Goal: Task Accomplishment & Management: Complete application form

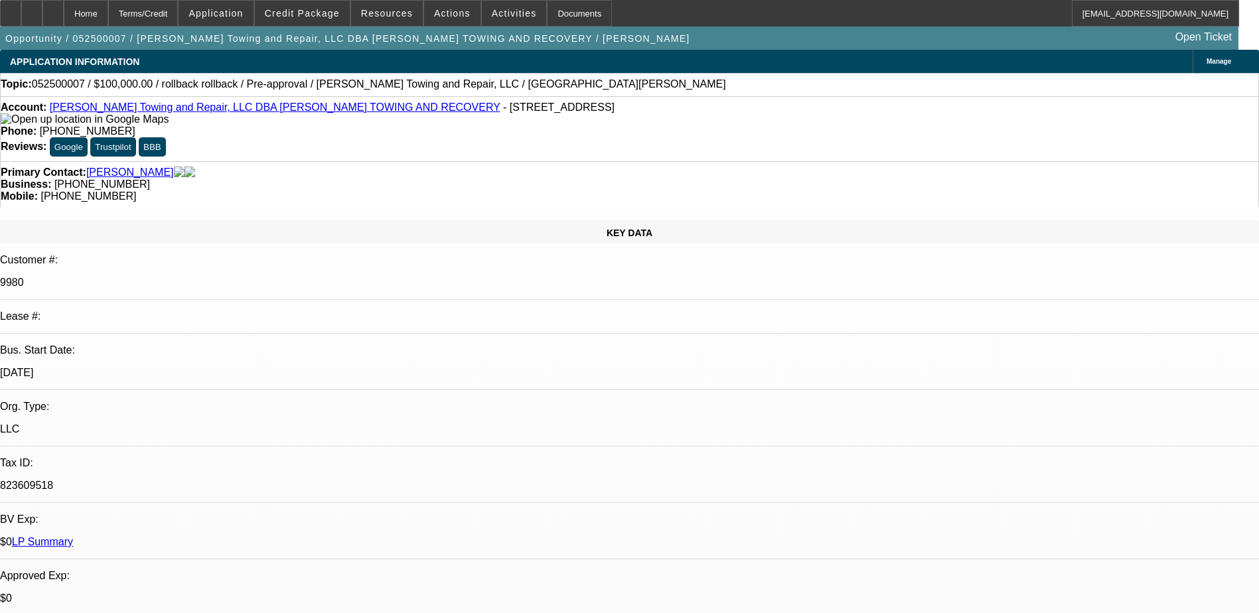
select select "0"
select select "3"
select select "0"
select select "2"
select select "0"
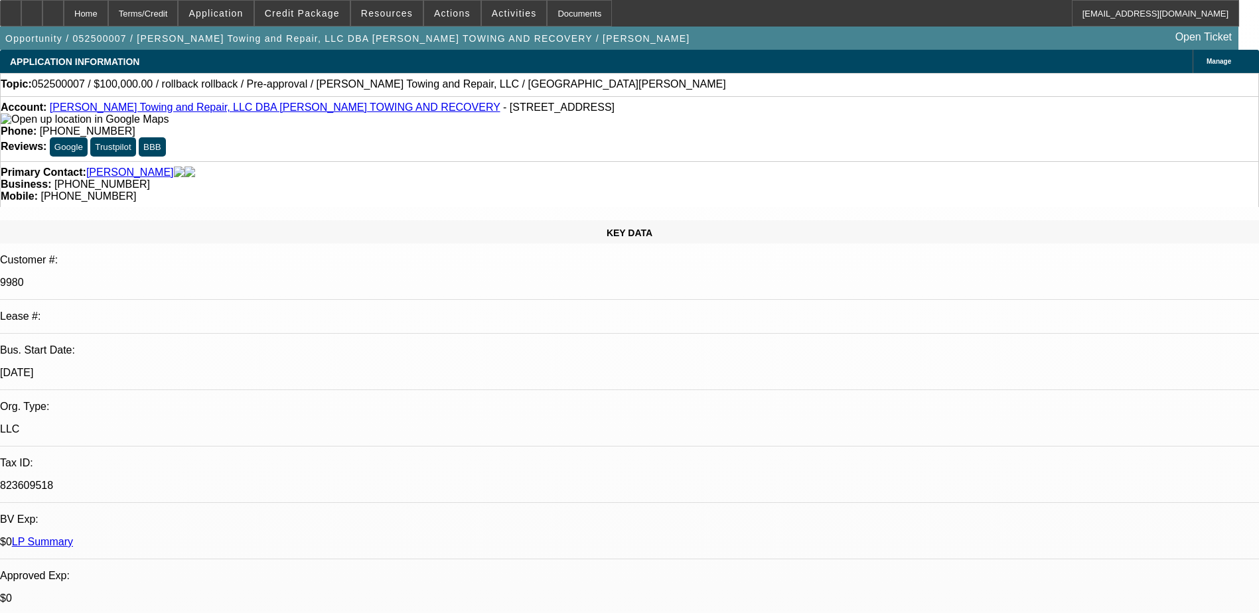
select select "0"
select select "3"
select select "0"
select select "2"
select select "0"
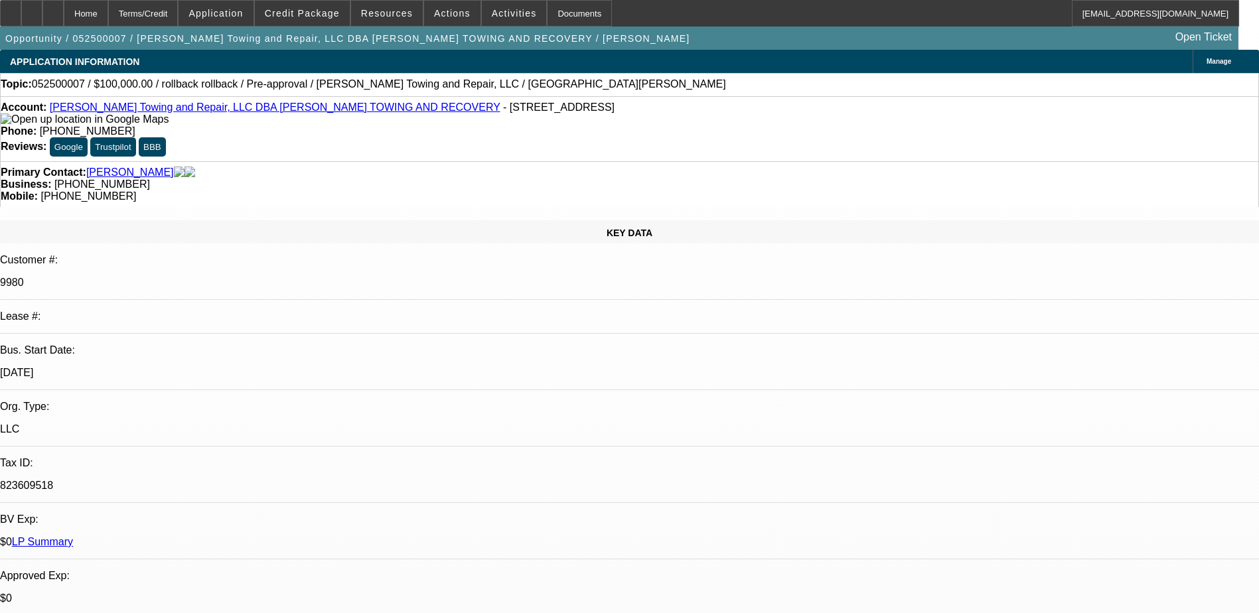
select select "0"
select select "3"
select select "0"
select select "2"
select select "0"
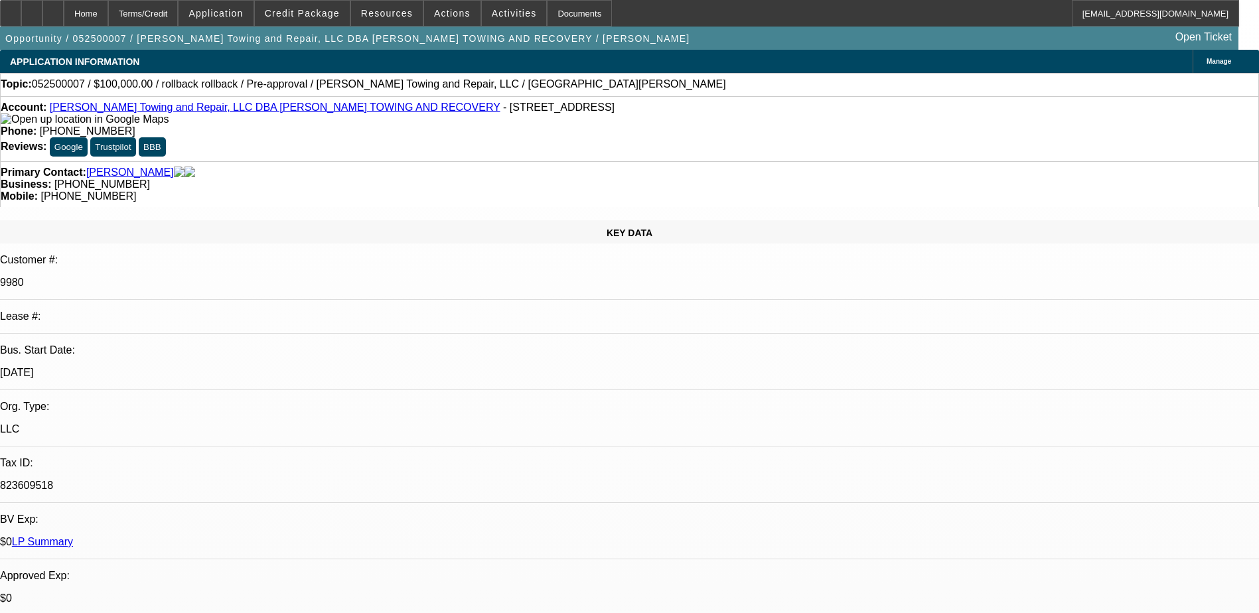
select select "0"
select select "3"
select select "0"
select select "2"
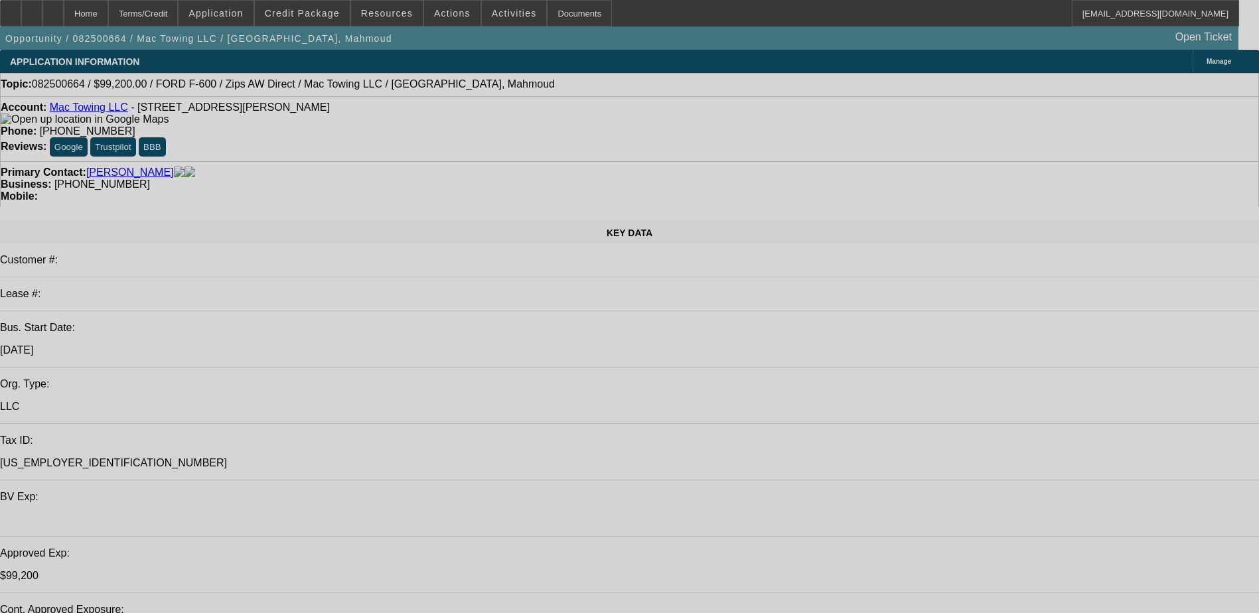
select select "0"
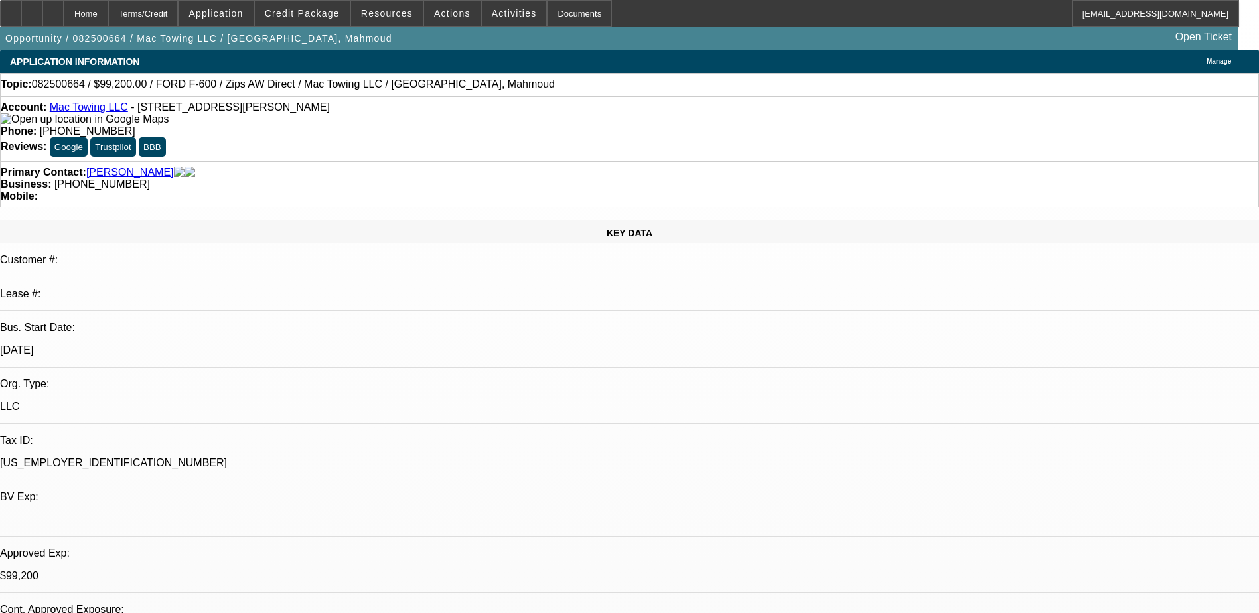
select select "2"
select select "0"
select select "0.2"
select select "2"
select select "0"
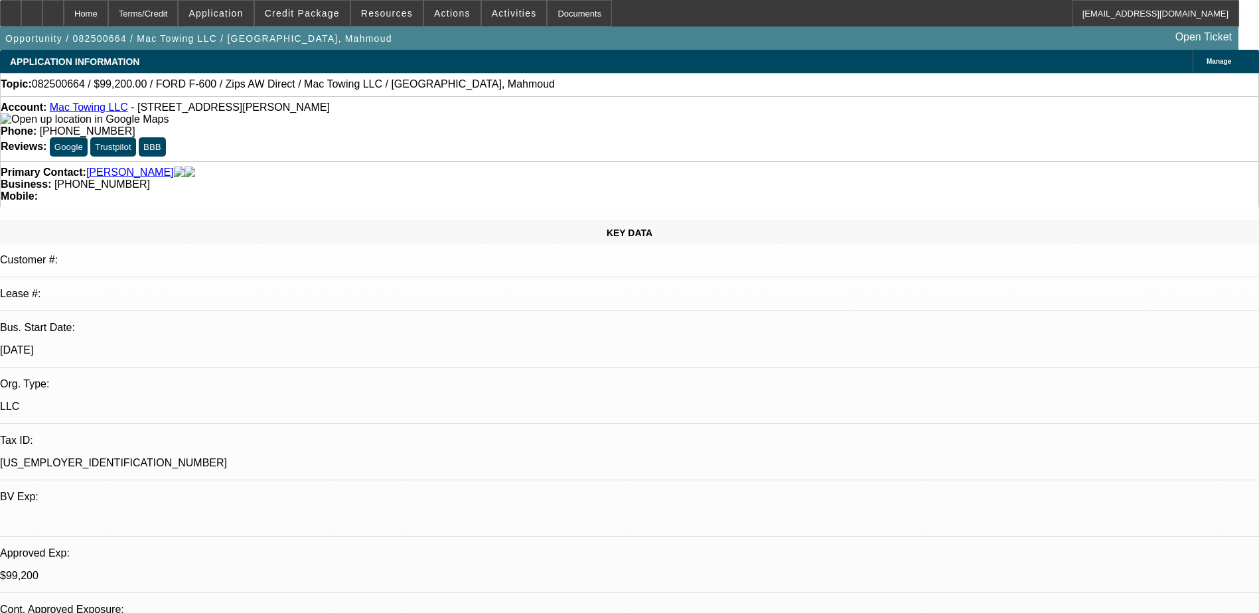
select select "0.2"
select select "2"
select select "0"
select select "0.2"
select select "2"
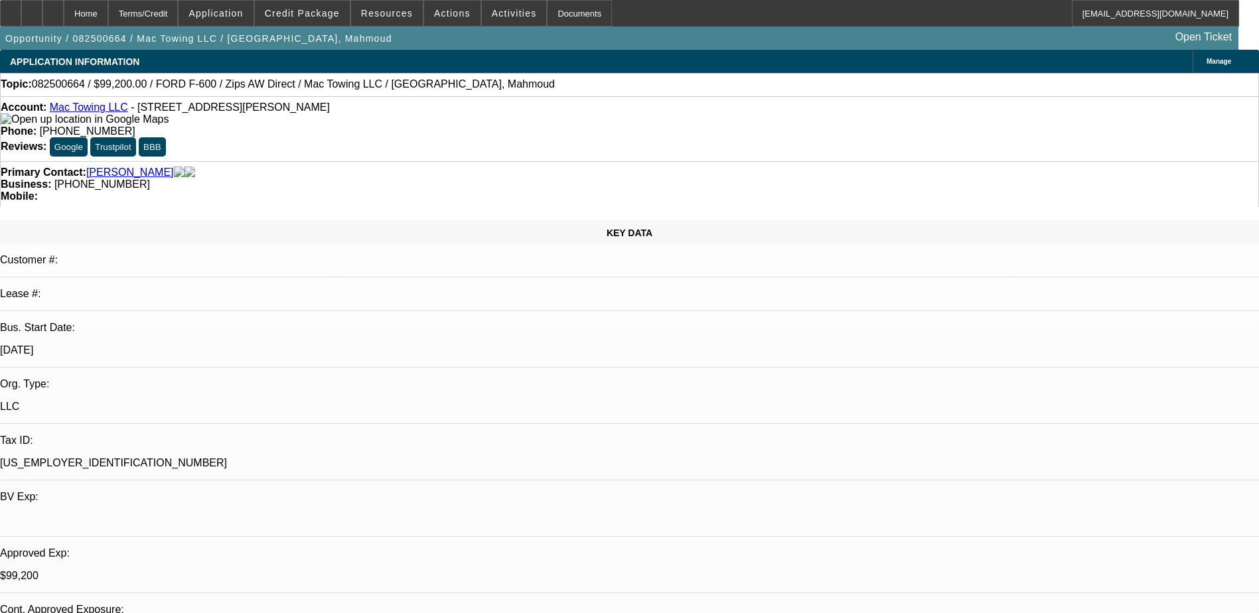
select select "0"
select select "1"
select select "2"
select select "6"
select select "1"
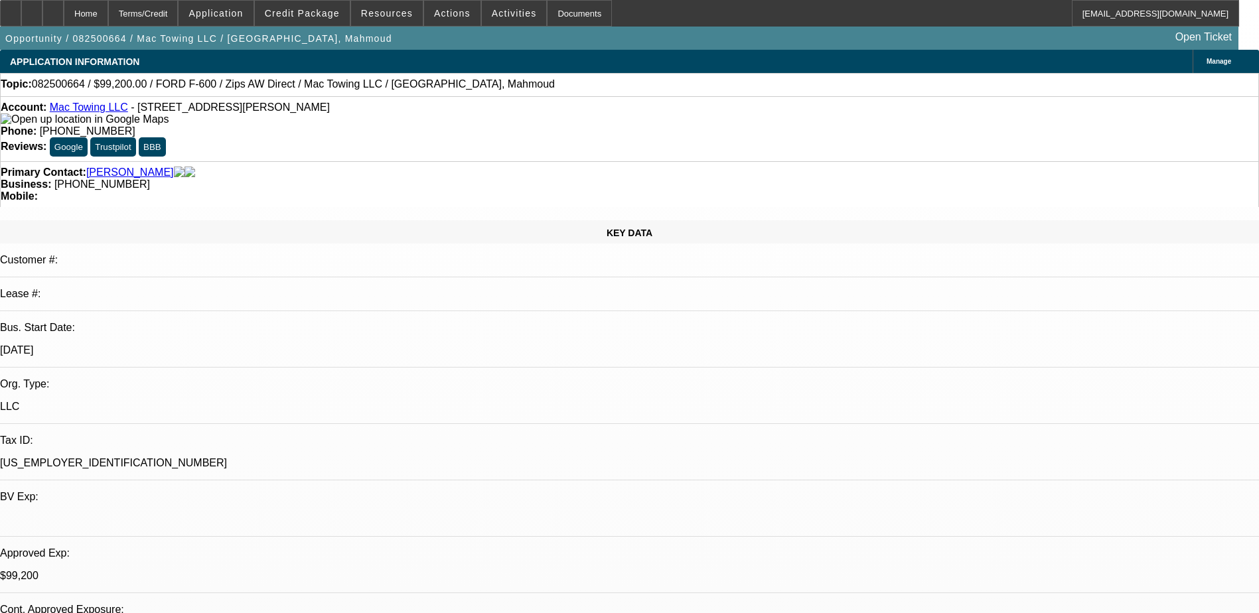
select select "2"
select select "6"
select select "1"
select select "2"
select select "6"
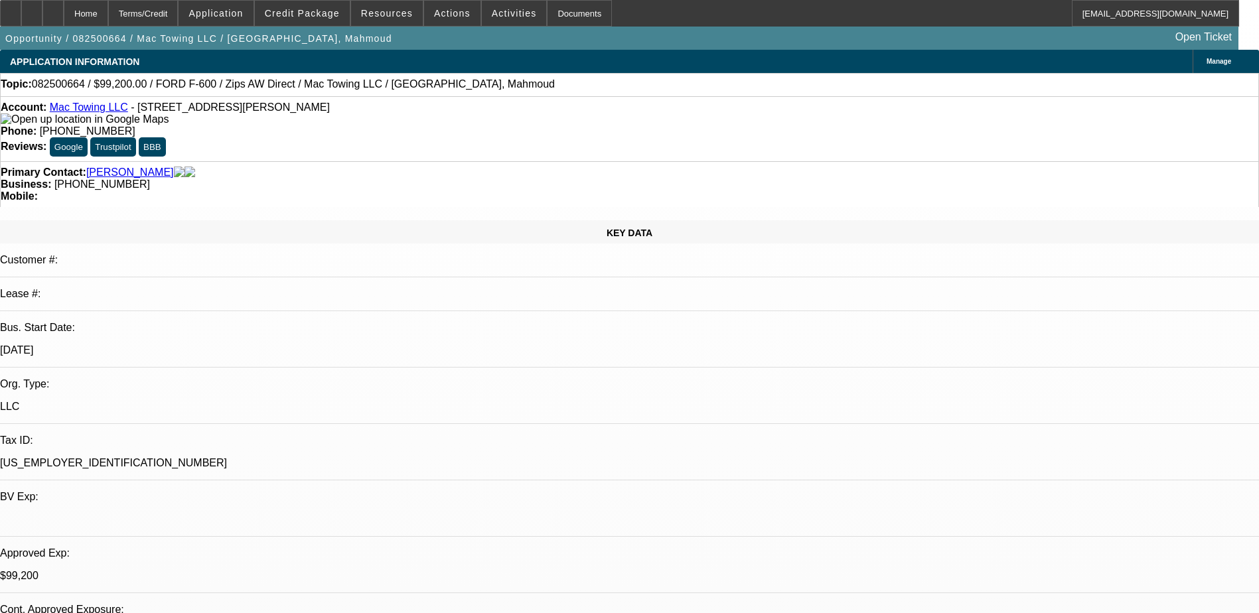
select select "1"
select select "2"
select select "6"
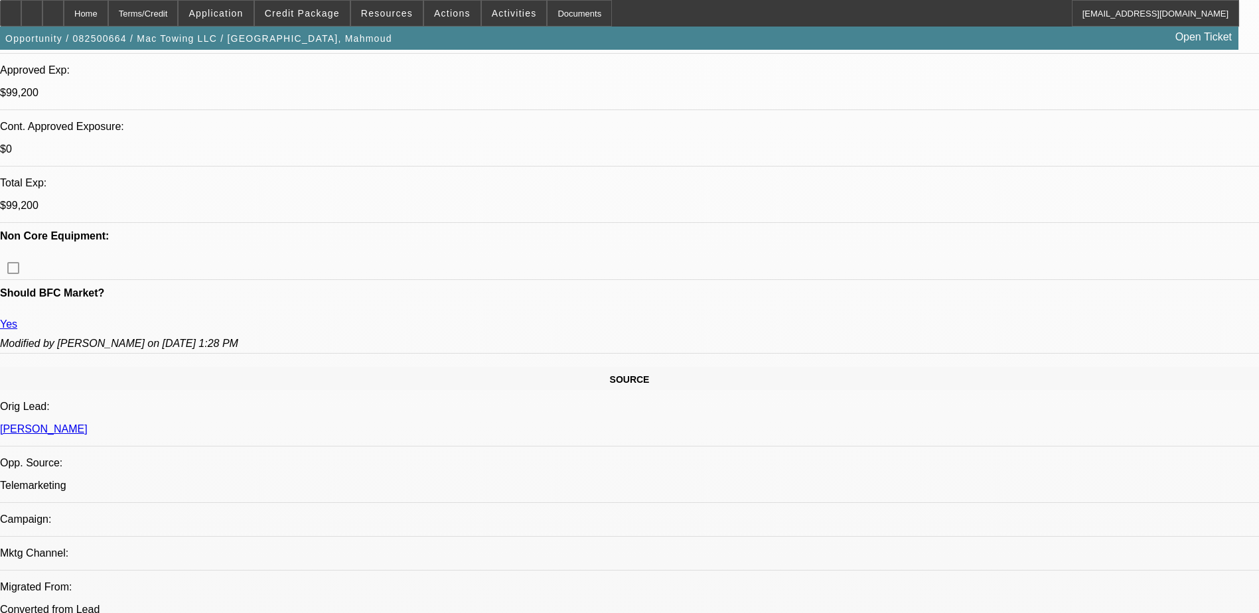
scroll to position [332, 0]
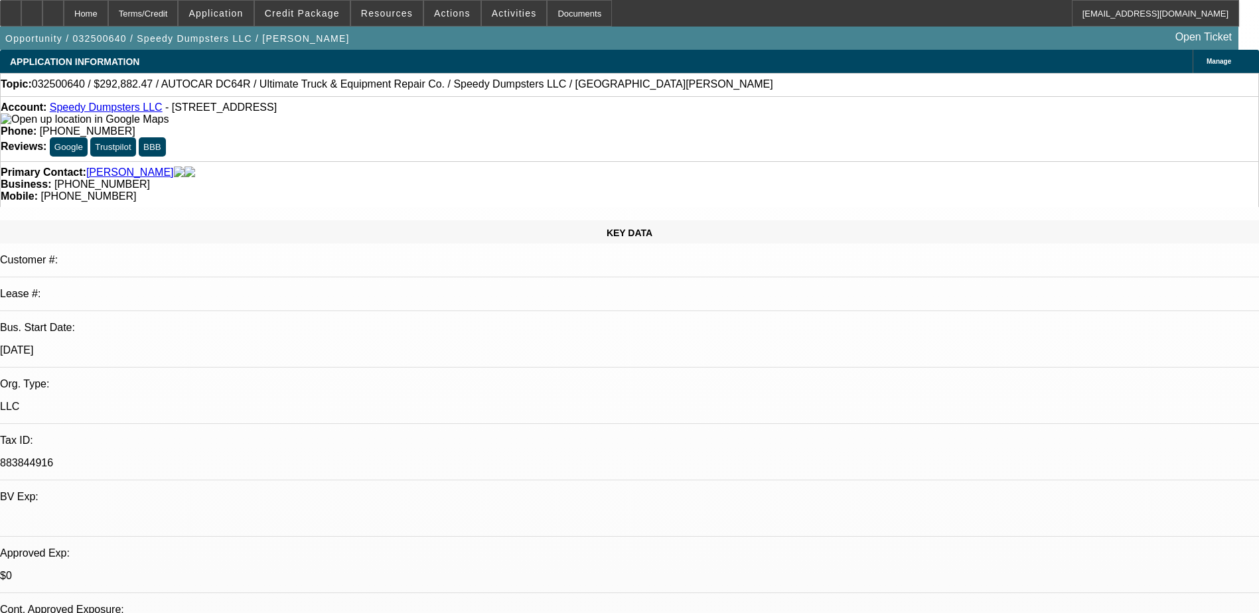
select select "0"
select select "0.1"
select select "0"
select select "0.1"
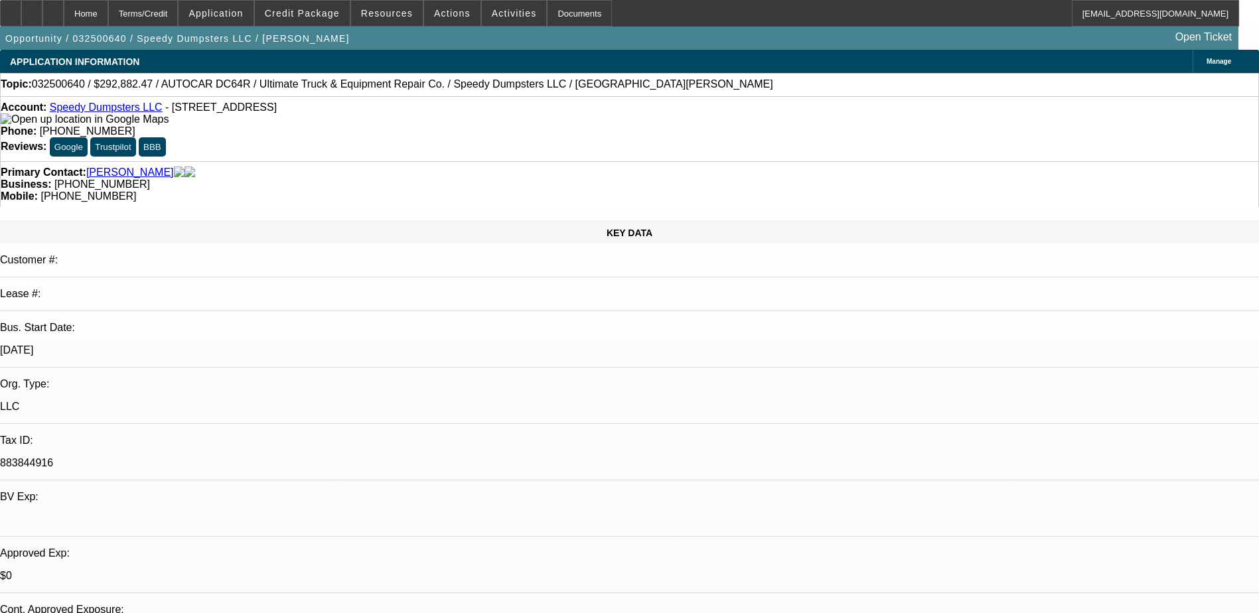
select select "0"
select select "0.1"
select select "0"
select select "0.1"
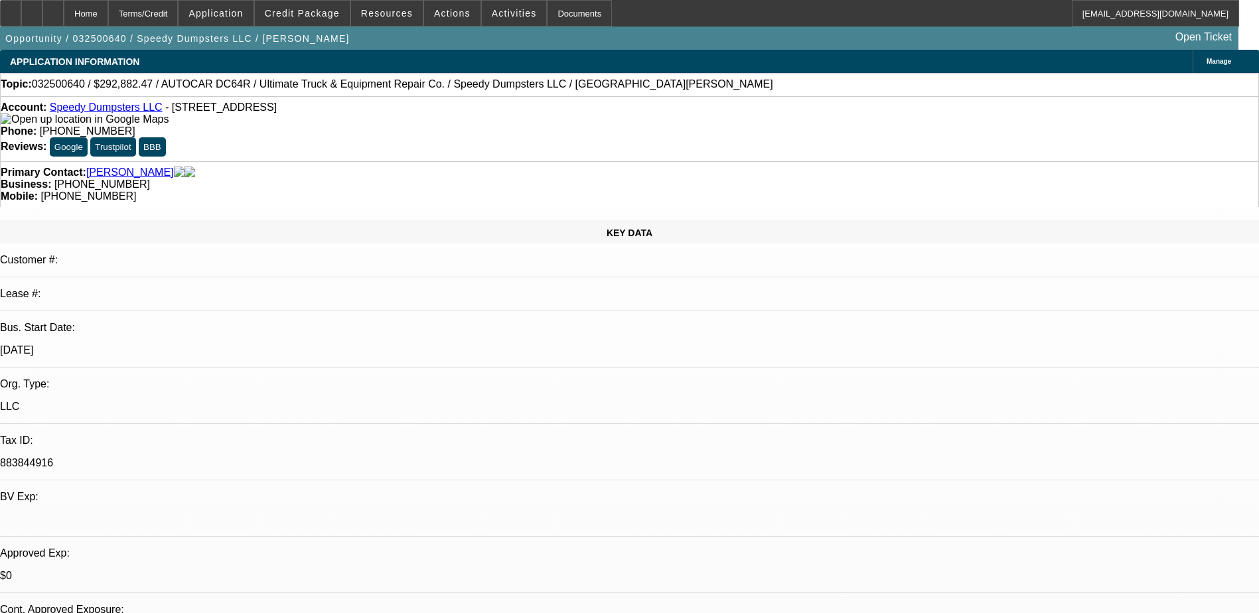
select select "1"
select select "4"
select select "1"
select select "3"
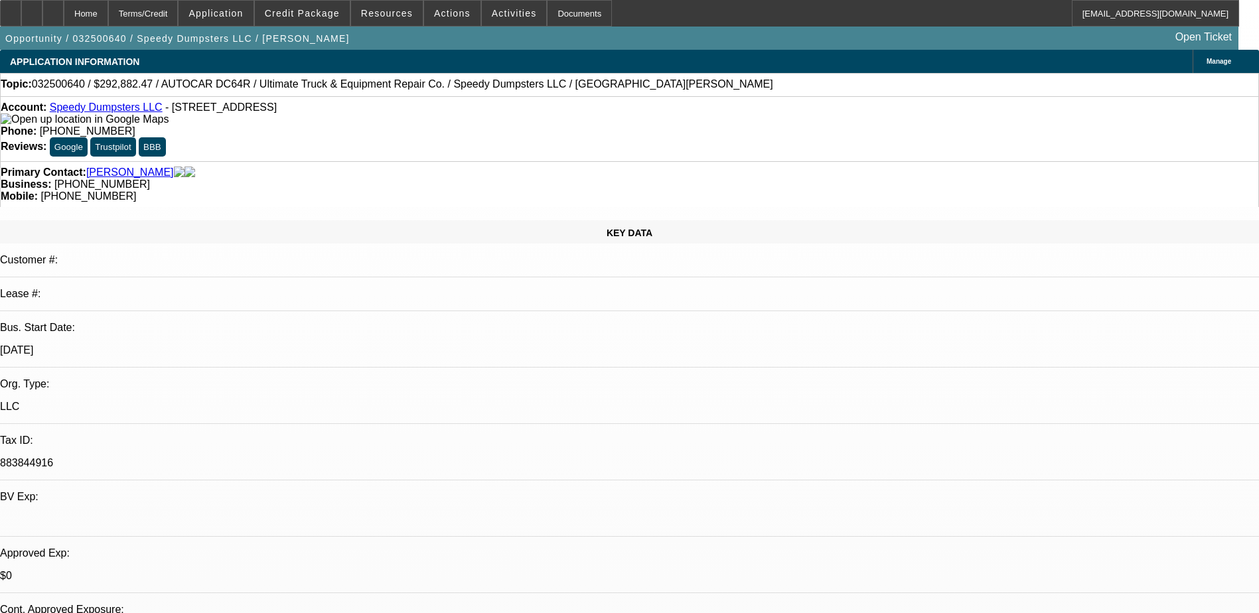
select select "4"
select select "1"
select select "3"
select select "4"
select select "1"
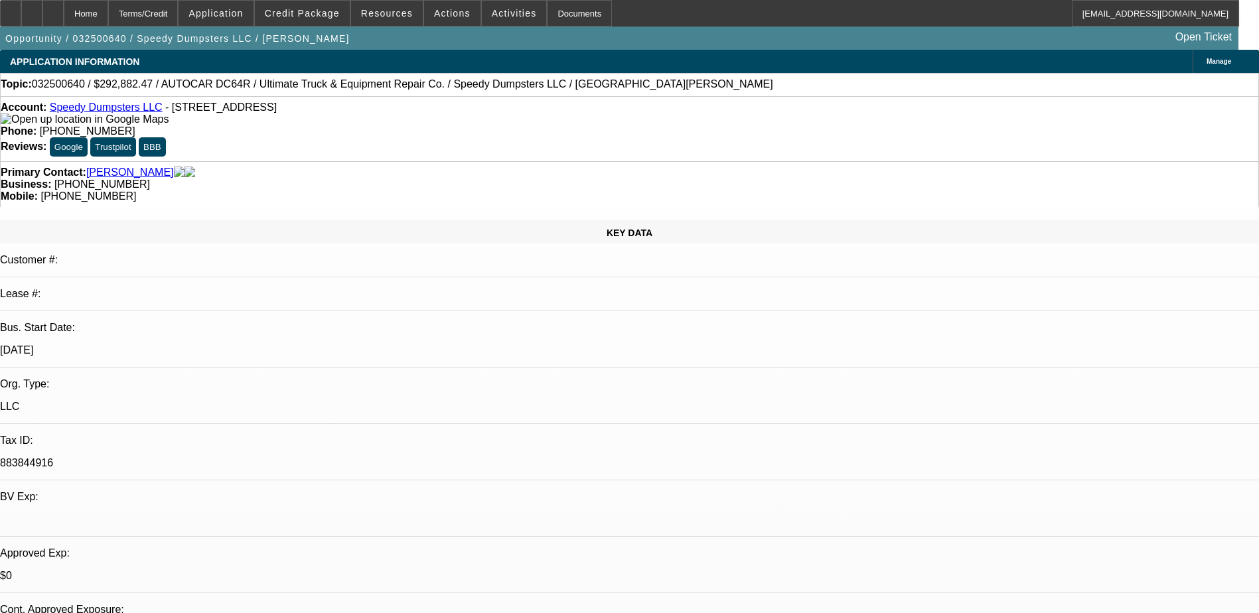
select select "3"
select select "4"
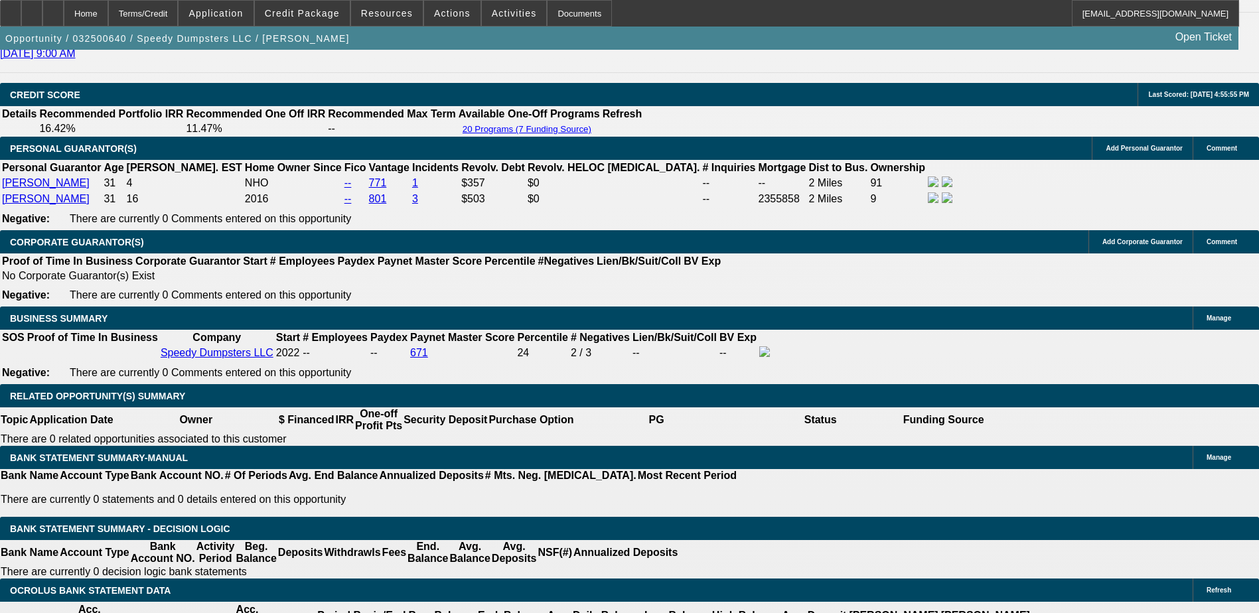
scroll to position [2124, 0]
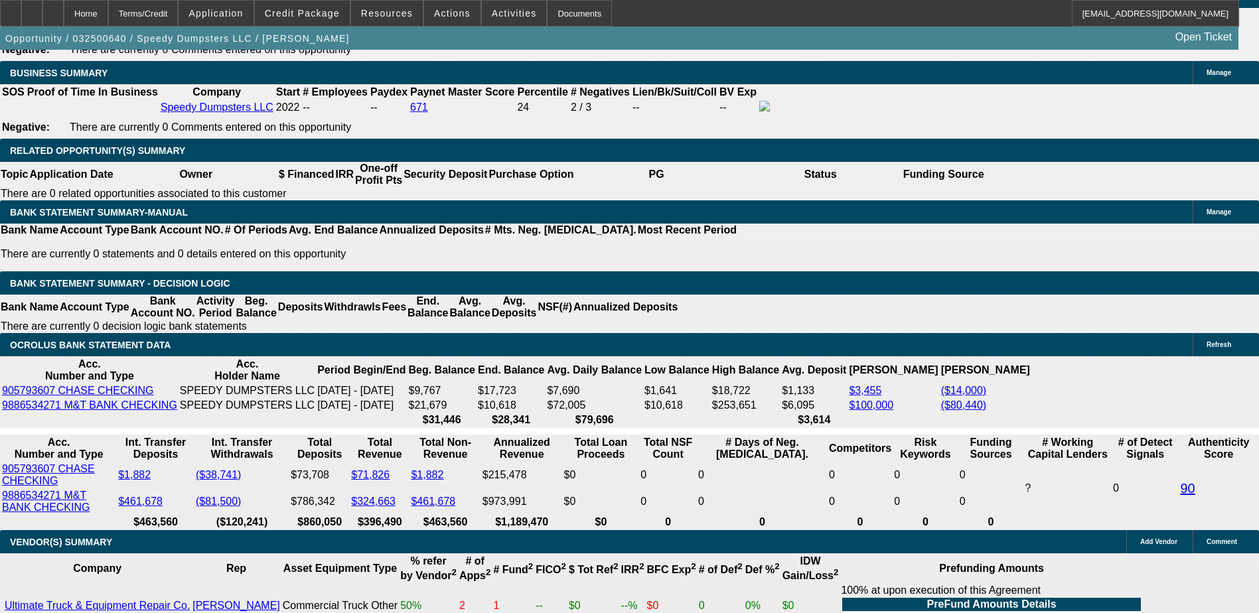
drag, startPoint x: 236, startPoint y: 114, endPoint x: 299, endPoint y: 116, distance: 63.7
drag, startPoint x: 299, startPoint y: 116, endPoint x: 274, endPoint y: 116, distance: 25.2
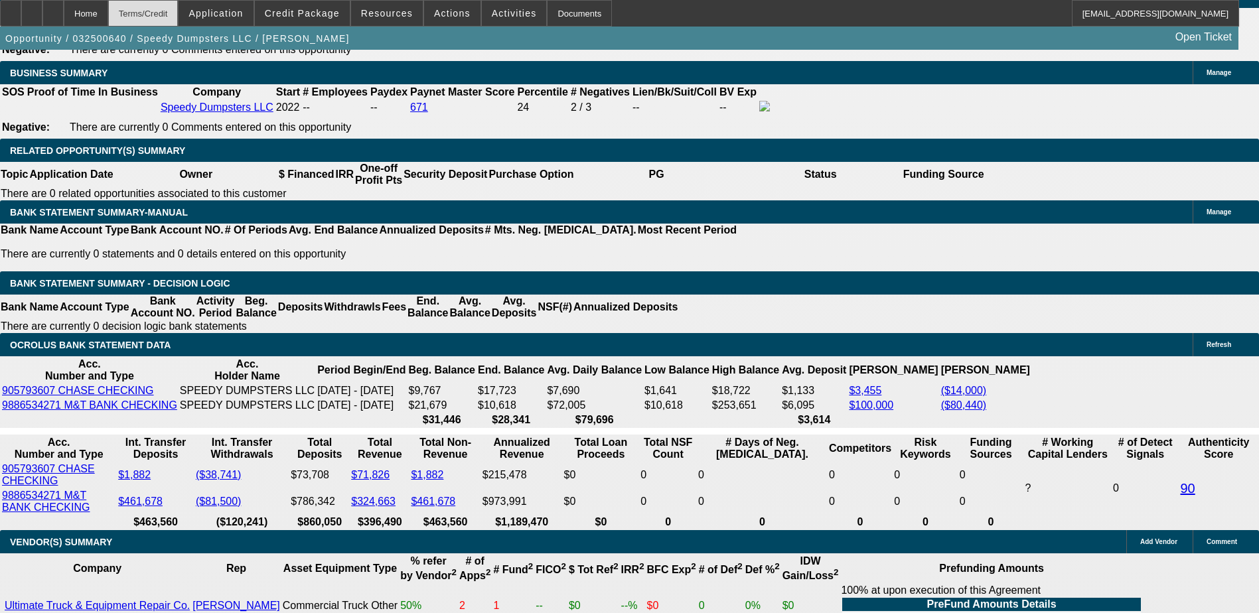
scroll to position [1925, 0]
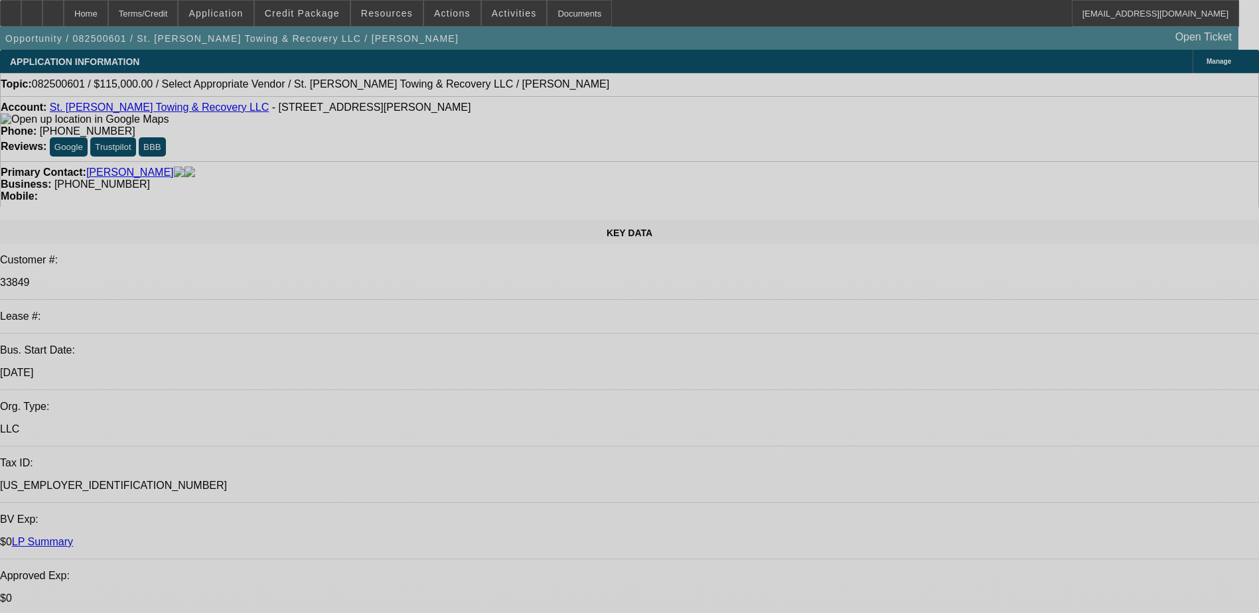
select select "0"
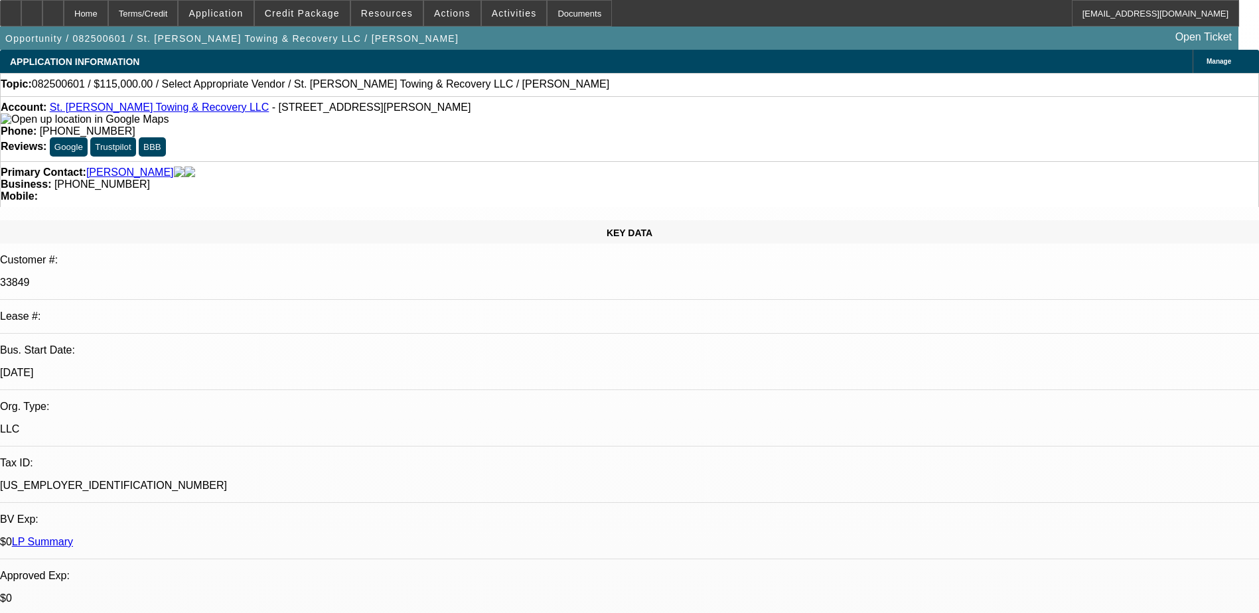
select select "2"
select select "0.1"
select select "4"
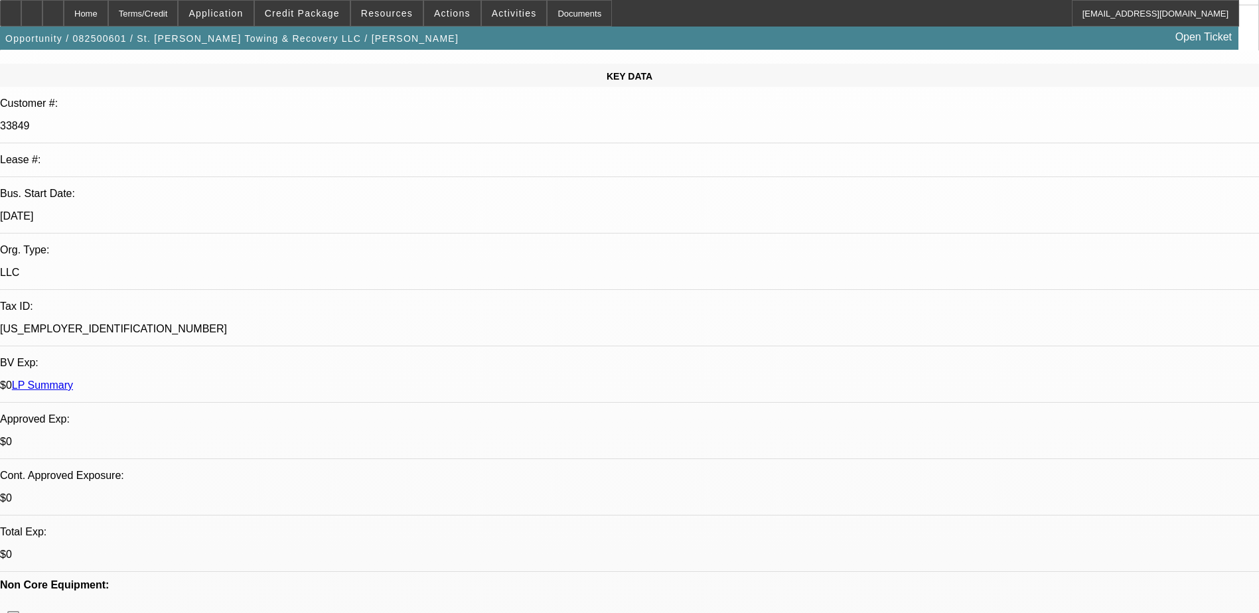
scroll to position [199, 0]
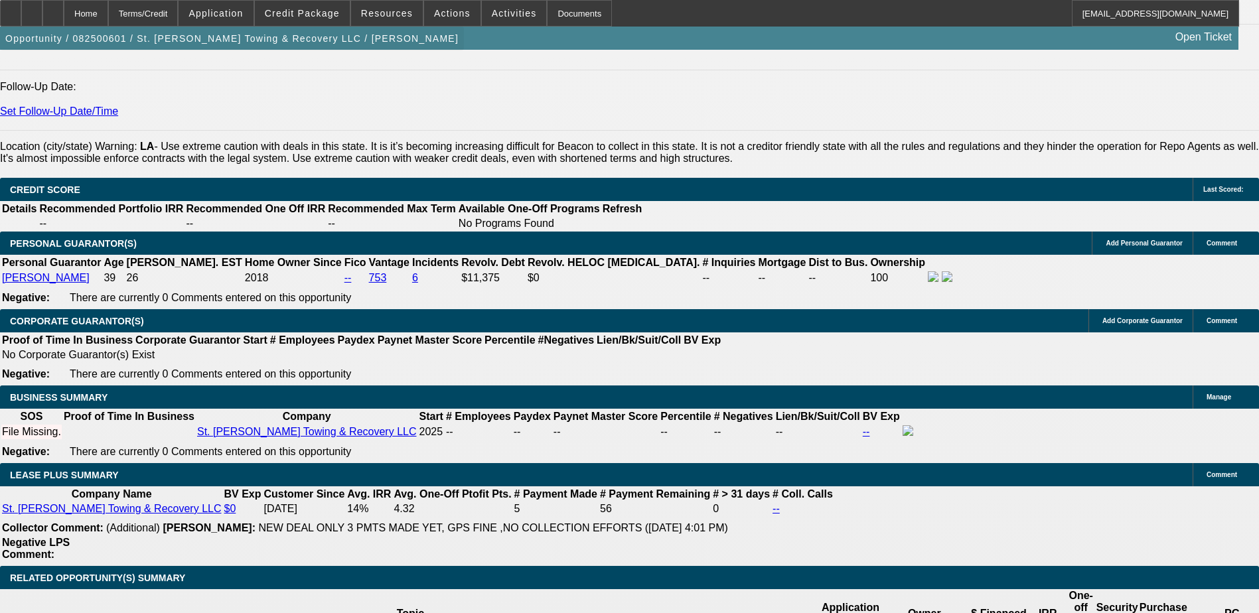
scroll to position [1659, 0]
